Goal: Task Accomplishment & Management: Complete application form

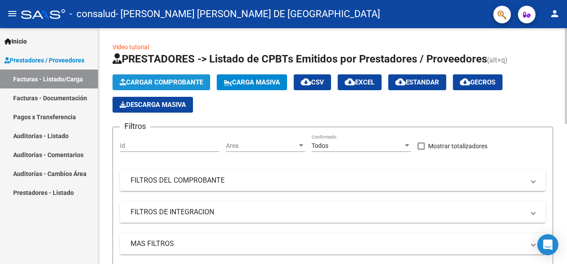
click at [158, 79] on span "Cargar Comprobante" at bounding box center [162, 82] width 84 height 8
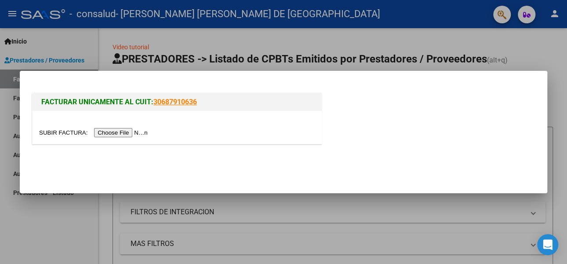
click at [118, 133] on input "file" at bounding box center [94, 132] width 111 height 9
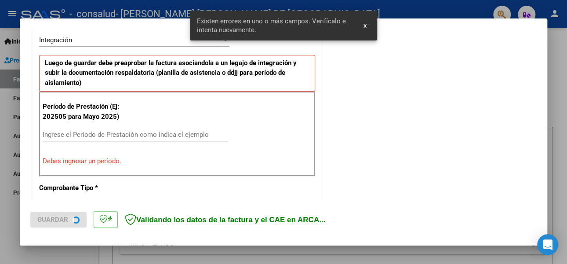
scroll to position [229, 0]
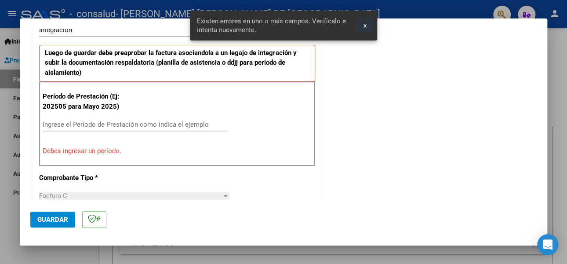
click at [365, 25] on span "x" at bounding box center [365, 26] width 3 height 8
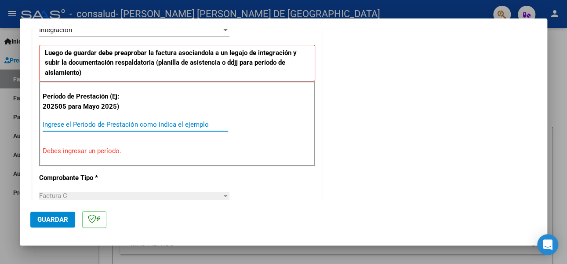
click at [62, 120] on input "Ingrese el Período de Prestación como indica el ejemplo" at bounding box center [136, 124] width 186 height 8
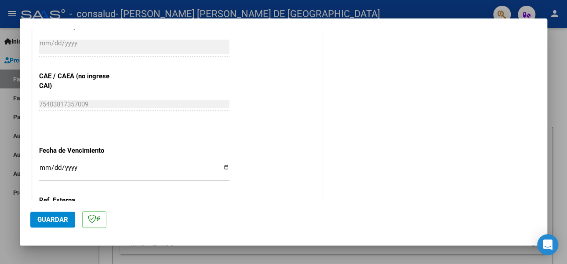
scroll to position [537, 0]
type input "202509"
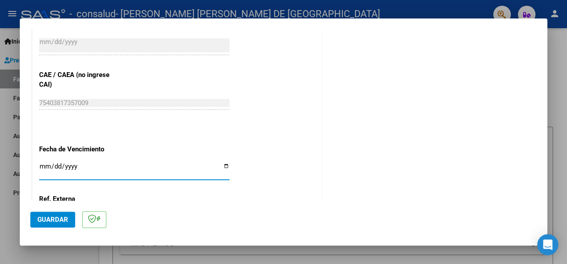
click at [223, 166] on input "Ingresar la fecha" at bounding box center [134, 170] width 190 height 14
type input "[DATE]"
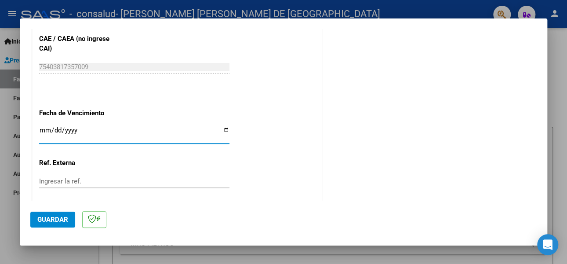
scroll to position [621, 0]
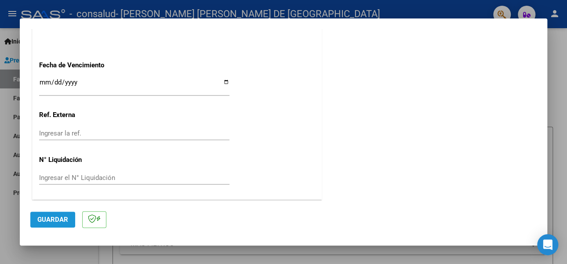
click at [52, 218] on span "Guardar" at bounding box center [52, 219] width 31 height 8
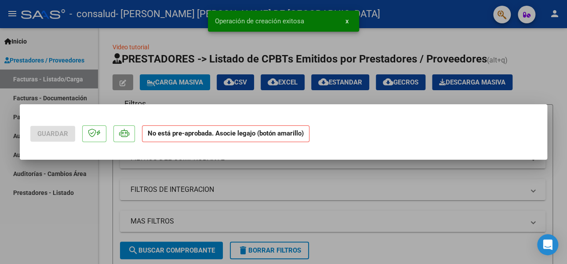
scroll to position [0, 0]
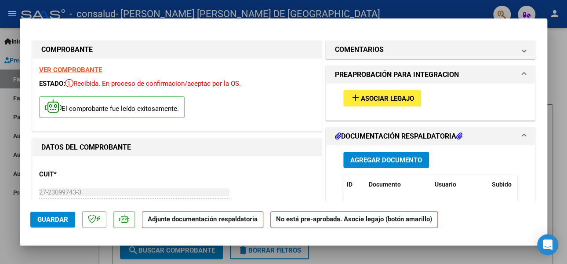
click at [374, 160] on span "Agregar Documento" at bounding box center [386, 160] width 72 height 8
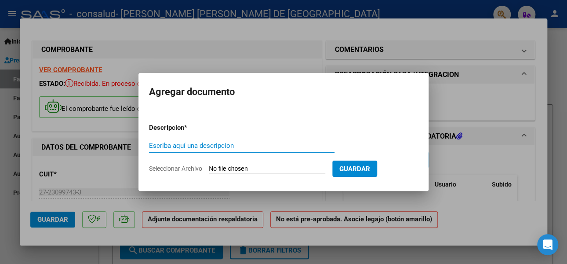
click at [175, 148] on input "Escriba aquí una descripcion" at bounding box center [242, 146] width 186 height 8
type input "planilla asistencia"
click at [308, 167] on input "Seleccionar Archivo" at bounding box center [267, 169] width 117 height 8
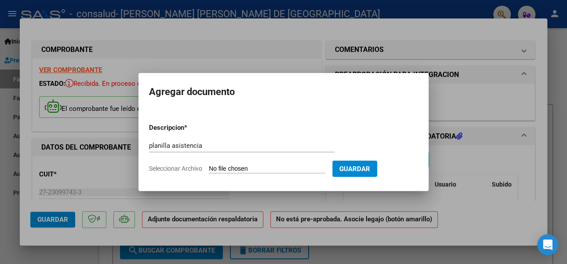
type input "C:\fakepath\planilla asistencia [PERSON_NAME].pdf"
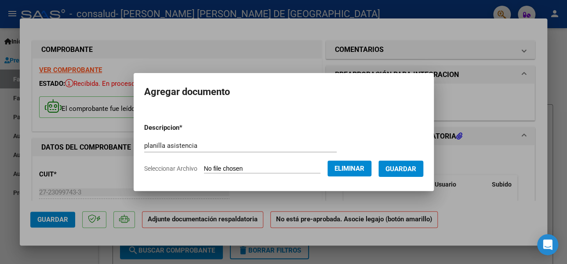
click at [411, 170] on span "Guardar" at bounding box center [401, 169] width 31 height 8
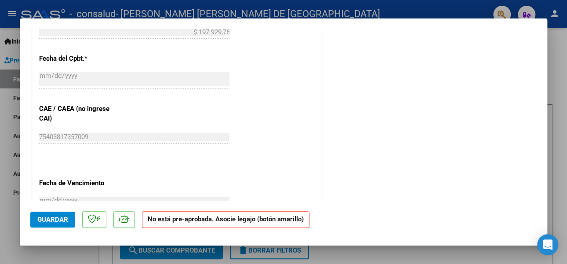
scroll to position [601, 0]
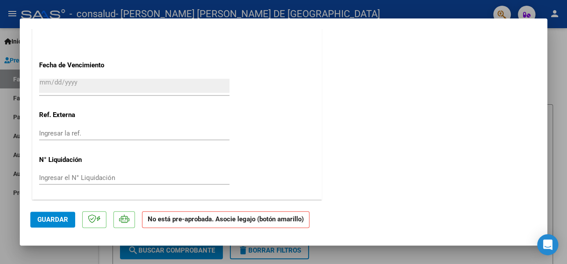
click at [52, 217] on span "Guardar" at bounding box center [52, 219] width 31 height 8
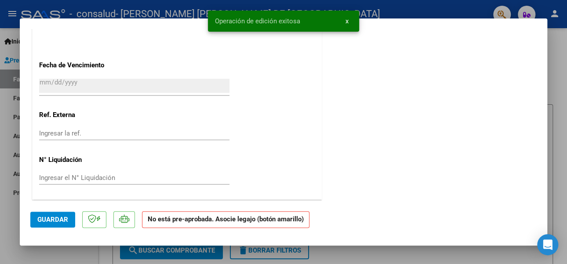
click at [553, 44] on div at bounding box center [283, 132] width 567 height 264
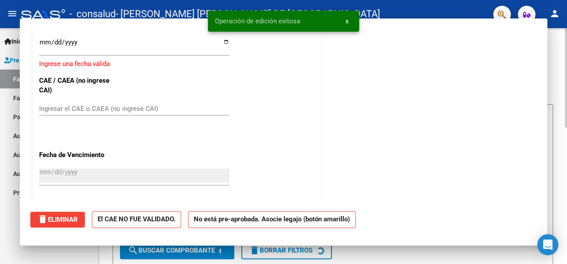
scroll to position [0, 0]
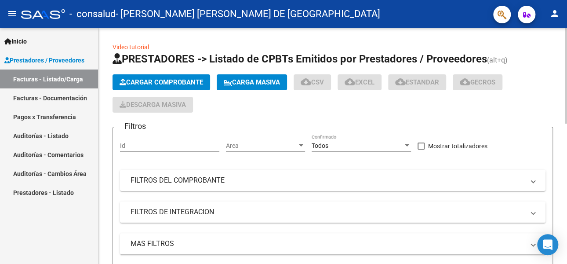
click at [157, 82] on span "Cargar Comprobante" at bounding box center [162, 82] width 84 height 8
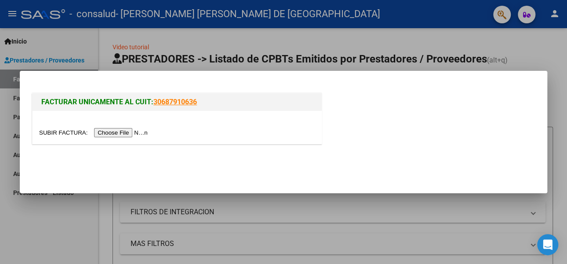
click at [111, 135] on input "file" at bounding box center [94, 132] width 111 height 9
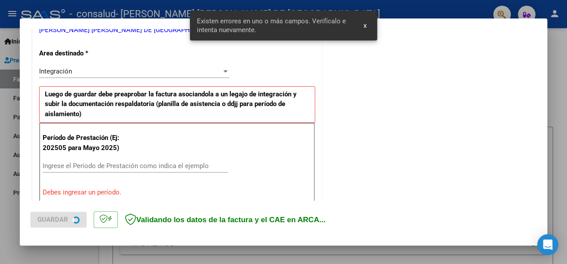
scroll to position [213, 0]
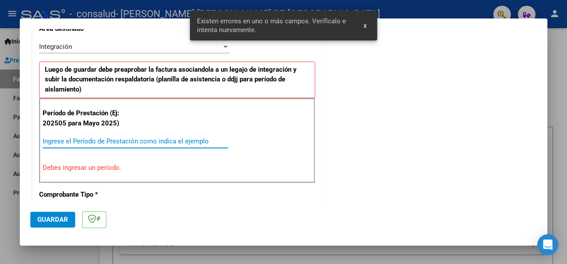
click at [65, 142] on input "Ingrese el Período de Prestación como indica el ejemplo" at bounding box center [136, 141] width 186 height 8
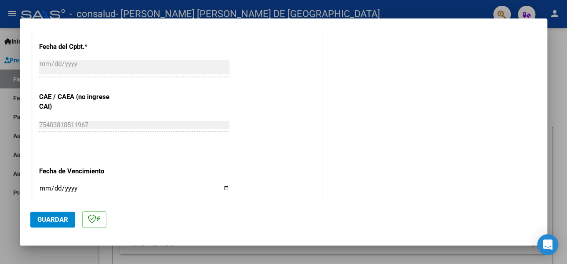
scroll to position [521, 0]
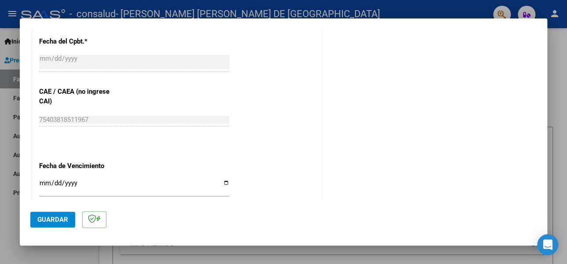
type input "202509"
click at [224, 182] on input "Ingresar la fecha" at bounding box center [134, 186] width 190 height 14
type input "[DATE]"
click at [45, 220] on span "Guardar" at bounding box center [52, 219] width 31 height 8
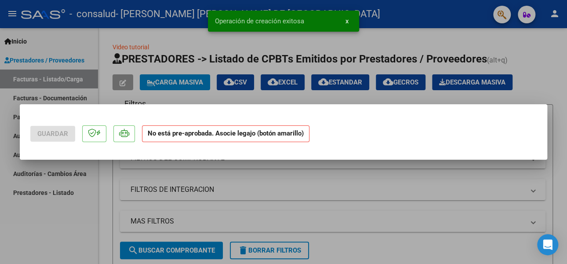
scroll to position [0, 0]
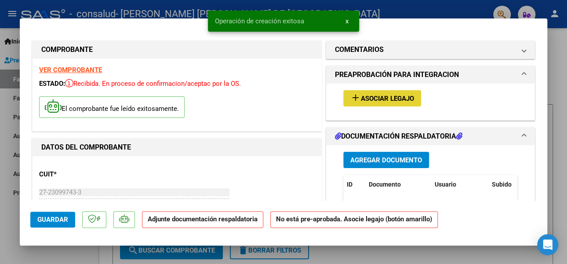
click at [385, 98] on span "Asociar Legajo" at bounding box center [387, 99] width 53 height 8
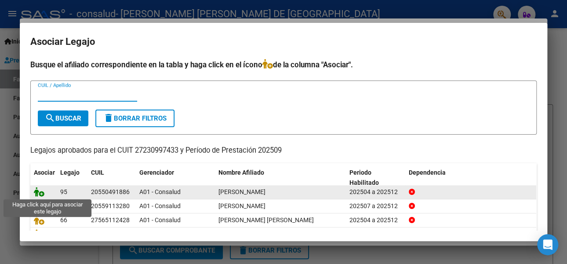
click at [41, 192] on icon at bounding box center [39, 192] width 11 height 10
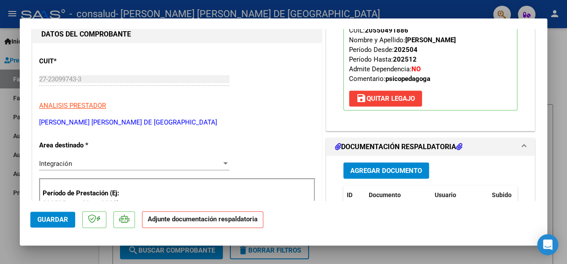
scroll to position [132, 0]
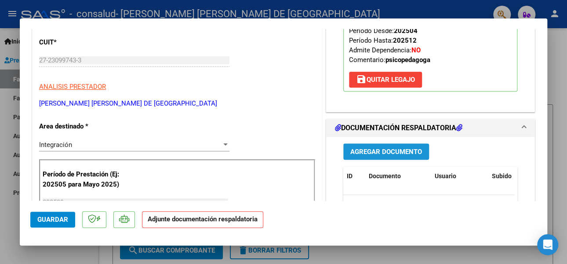
click at [383, 152] on span "Agregar Documento" at bounding box center [386, 152] width 72 height 8
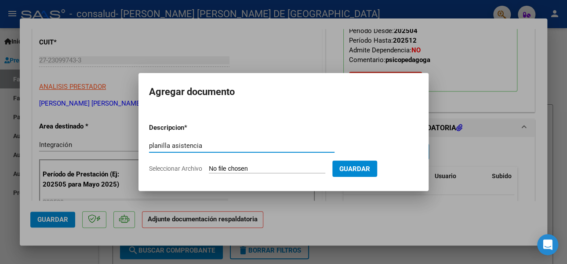
type input "planilla asistencia"
click at [252, 165] on input "Seleccionar Archivo" at bounding box center [267, 169] width 117 height 8
type input "C:\fakepath\planilla asistencia [PERSON_NAME].pdf"
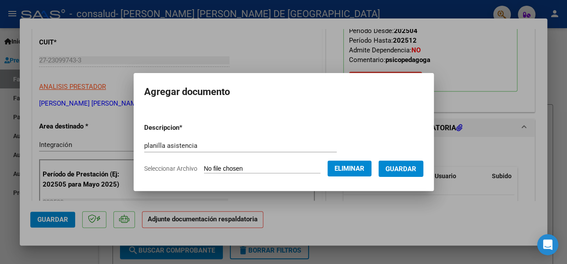
click at [412, 168] on span "Guardar" at bounding box center [401, 169] width 31 height 8
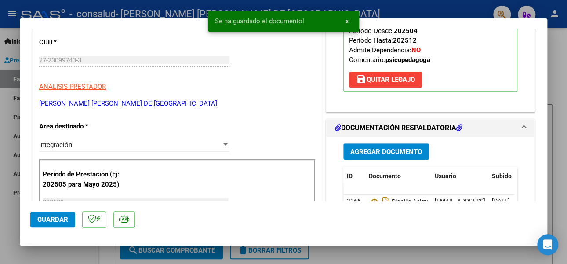
click at [557, 75] on div at bounding box center [283, 132] width 567 height 264
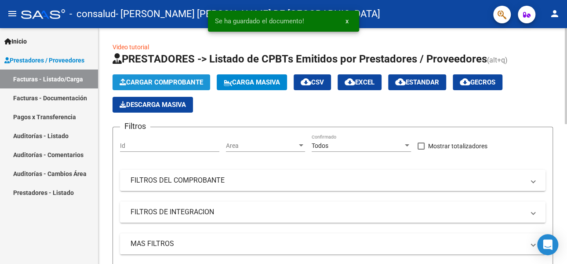
click at [154, 80] on span "Cargar Comprobante" at bounding box center [162, 82] width 84 height 8
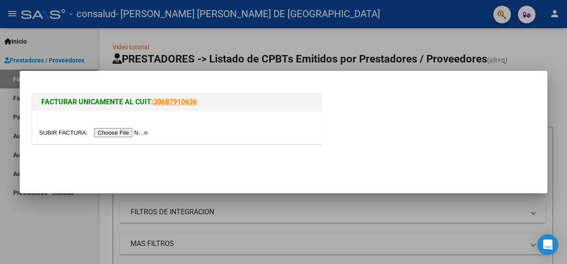
click at [119, 132] on input "file" at bounding box center [94, 132] width 111 height 9
click at [116, 132] on input "file" at bounding box center [94, 132] width 111 height 9
click at [124, 135] on input "file" at bounding box center [94, 132] width 111 height 9
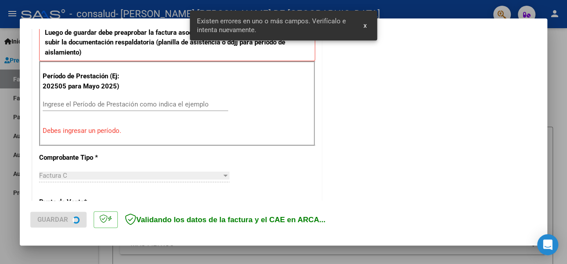
scroll to position [257, 0]
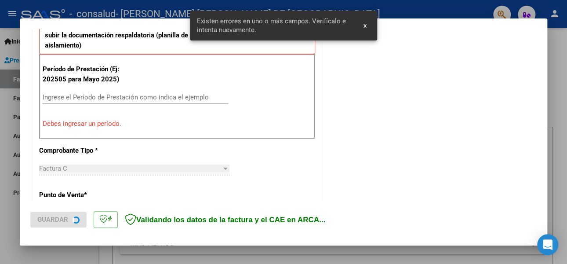
click at [62, 124] on p "Debes ingresar un período." at bounding box center [177, 124] width 269 height 10
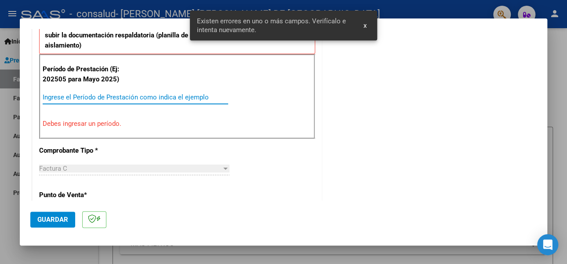
click at [64, 95] on input "Ingrese el Período de Prestación como indica el ejemplo" at bounding box center [136, 97] width 186 height 8
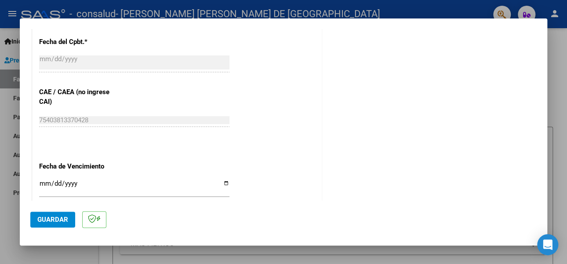
scroll to position [564, 0]
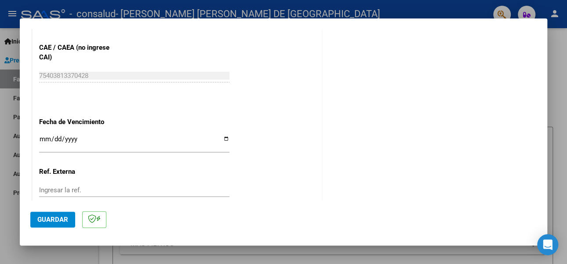
type input "202509"
click at [222, 137] on input "Ingresar la fecha" at bounding box center [134, 142] width 190 height 14
type input "[DATE]"
click at [50, 215] on span "Guardar" at bounding box center [52, 219] width 31 height 8
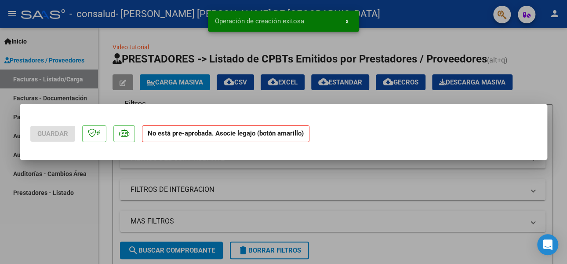
scroll to position [0, 0]
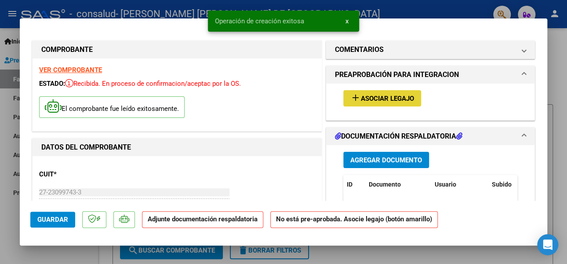
click at [374, 99] on span "Asociar Legajo" at bounding box center [387, 99] width 53 height 8
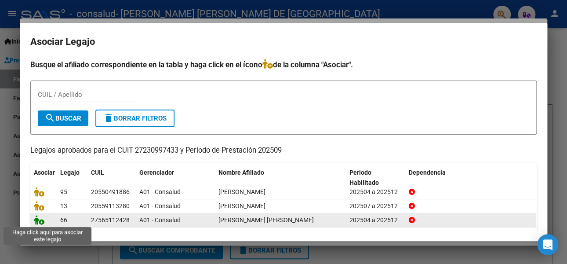
click at [39, 222] on icon at bounding box center [39, 220] width 11 height 10
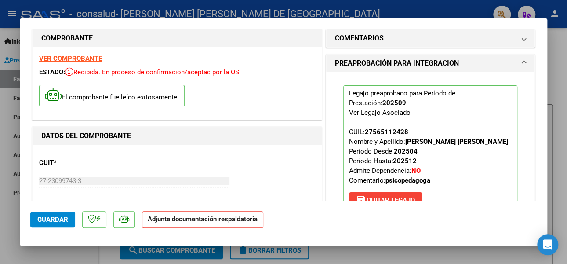
scroll to position [88, 0]
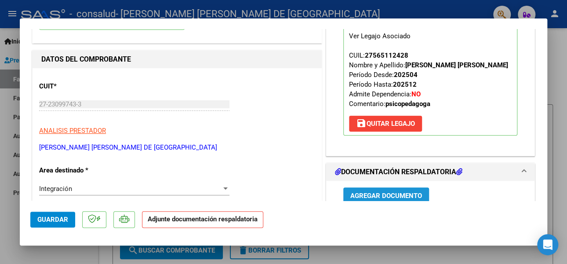
click at [375, 195] on span "Agregar Documento" at bounding box center [386, 196] width 72 height 8
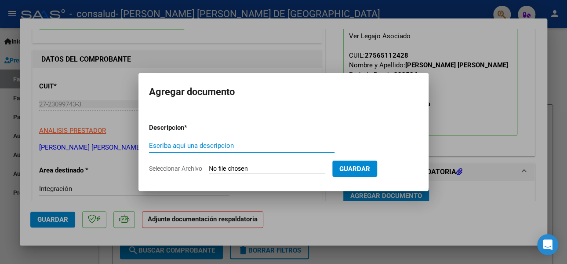
click at [169, 144] on input "Escriba aquí una descripcion" at bounding box center [242, 146] width 186 height 8
type input "planilla asistencia"
click at [239, 167] on input "Seleccionar Archivo" at bounding box center [267, 169] width 117 height 8
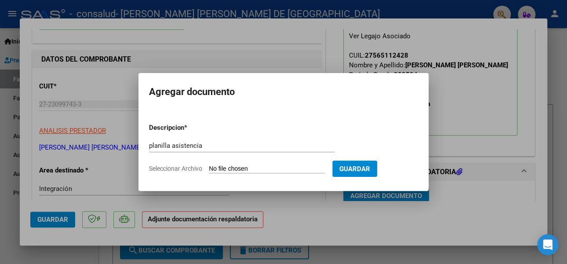
type input "C:\fakepath\planilla asistencia [PERSON_NAME].pdf"
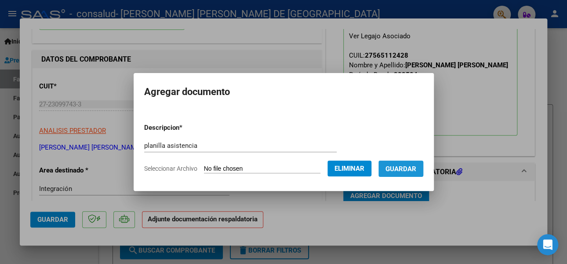
click at [413, 169] on span "Guardar" at bounding box center [401, 169] width 31 height 8
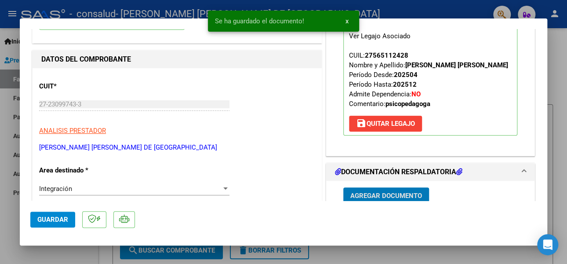
scroll to position [91, 0]
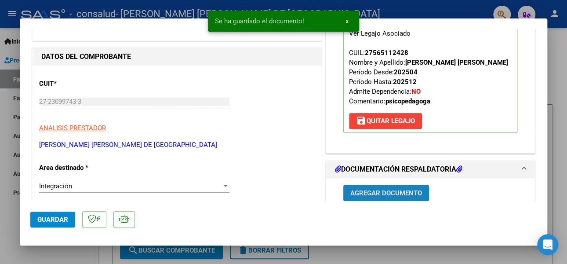
click at [372, 190] on span "Agregar Documento" at bounding box center [386, 193] width 72 height 8
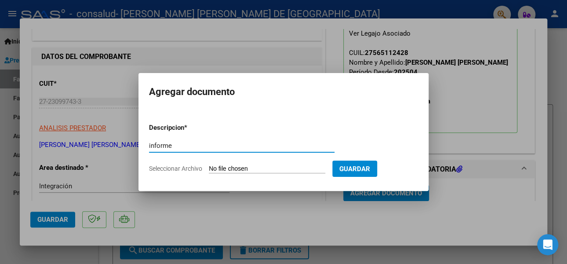
type input "informe"
click at [252, 164] on app-file-uploader "Seleccionar Archivo" at bounding box center [240, 168] width 183 height 8
click at [223, 167] on input "Seleccionar Archivo" at bounding box center [267, 169] width 117 height 8
type input "C:\fakepath\informe [PERSON_NAME].pdf"
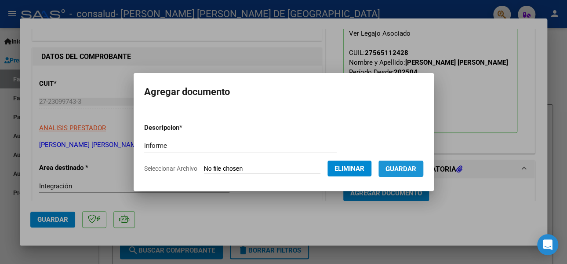
click at [406, 171] on span "Guardar" at bounding box center [401, 169] width 31 height 8
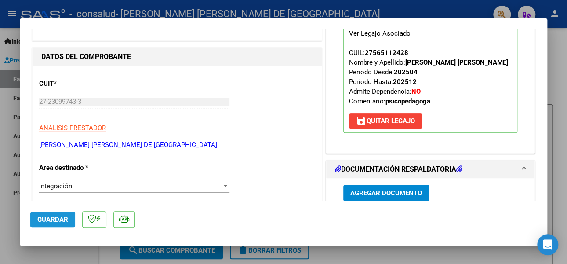
click at [51, 218] on span "Guardar" at bounding box center [52, 219] width 31 height 8
click at [557, 84] on div at bounding box center [283, 132] width 567 height 264
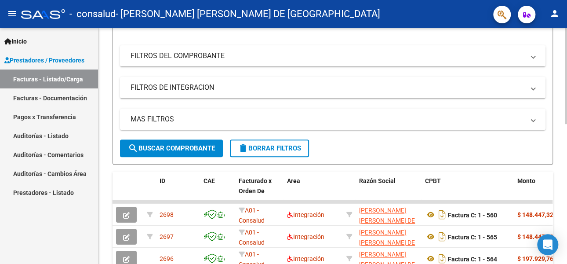
scroll to position [0, 0]
